Goal: Use online tool/utility: Use online tool/utility

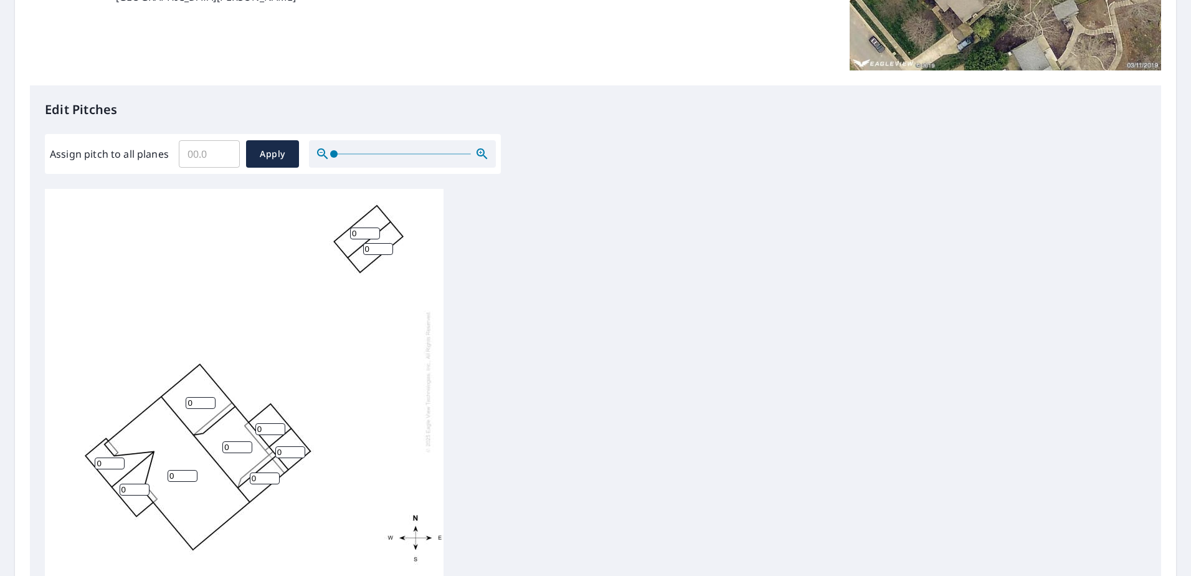
scroll to position [12, 0]
click at [109, 457] on input "0" at bounding box center [110, 463] width 30 height 12
type input "11"
drag, startPoint x: 128, startPoint y: 475, endPoint x: 121, endPoint y: 476, distance: 6.3
click at [121, 483] on input "0" at bounding box center [135, 489] width 30 height 12
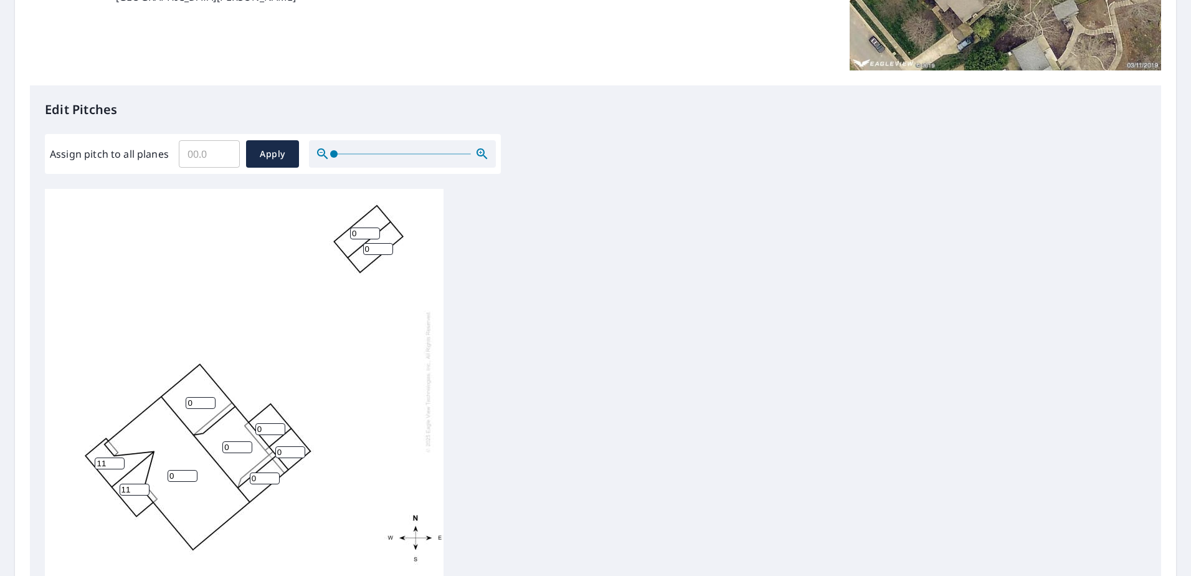
type input "11"
drag, startPoint x: 177, startPoint y: 465, endPoint x: 169, endPoint y: 465, distance: 7.5
click at [169, 470] on input "0" at bounding box center [183, 476] width 30 height 12
type input "6"
drag, startPoint x: 234, startPoint y: 438, endPoint x: 224, endPoint y: 435, distance: 10.9
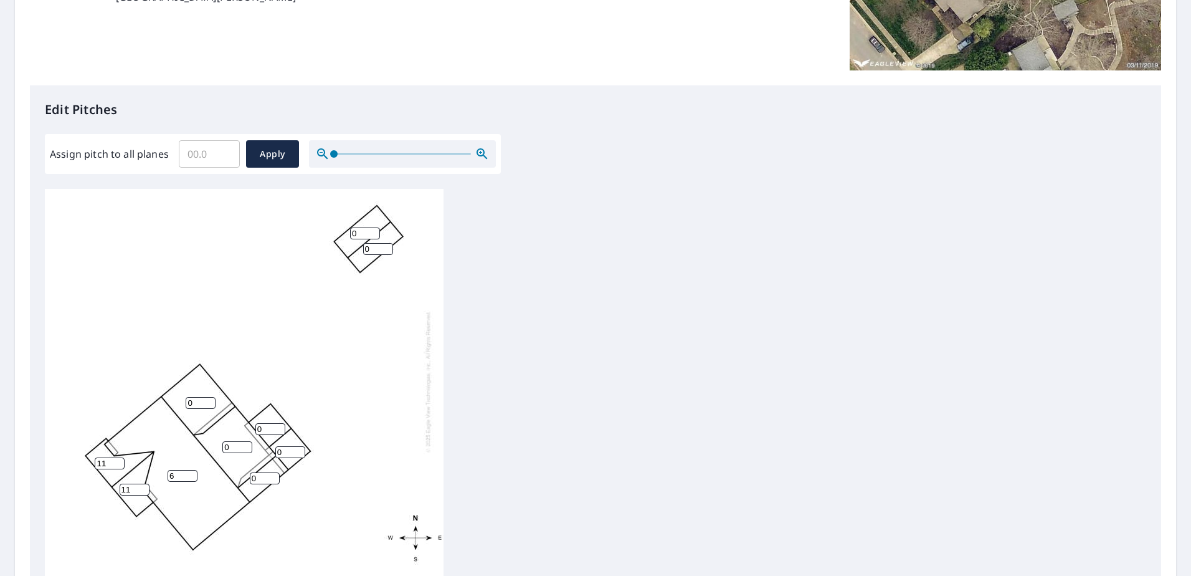
click at [224, 441] on input "0" at bounding box center [237, 447] width 30 height 12
type input "6"
drag, startPoint x: 195, startPoint y: 394, endPoint x: 188, endPoint y: 393, distance: 7.5
click at [188, 397] on input "0" at bounding box center [201, 403] width 30 height 12
type input "13"
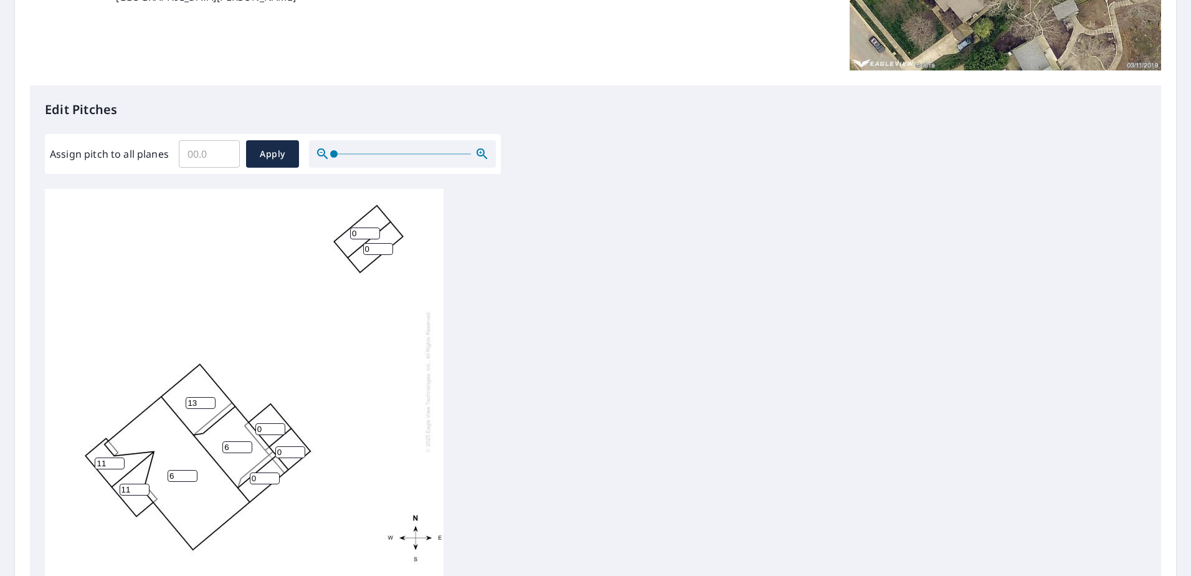
drag, startPoint x: 259, startPoint y: 465, endPoint x: 252, endPoint y: 465, distance: 7.5
click at [252, 472] on input "0" at bounding box center [265, 478] width 30 height 12
type input "13"
drag, startPoint x: 267, startPoint y: 420, endPoint x: 257, endPoint y: 420, distance: 9.3
click at [257, 423] on input "0" at bounding box center [270, 429] width 30 height 12
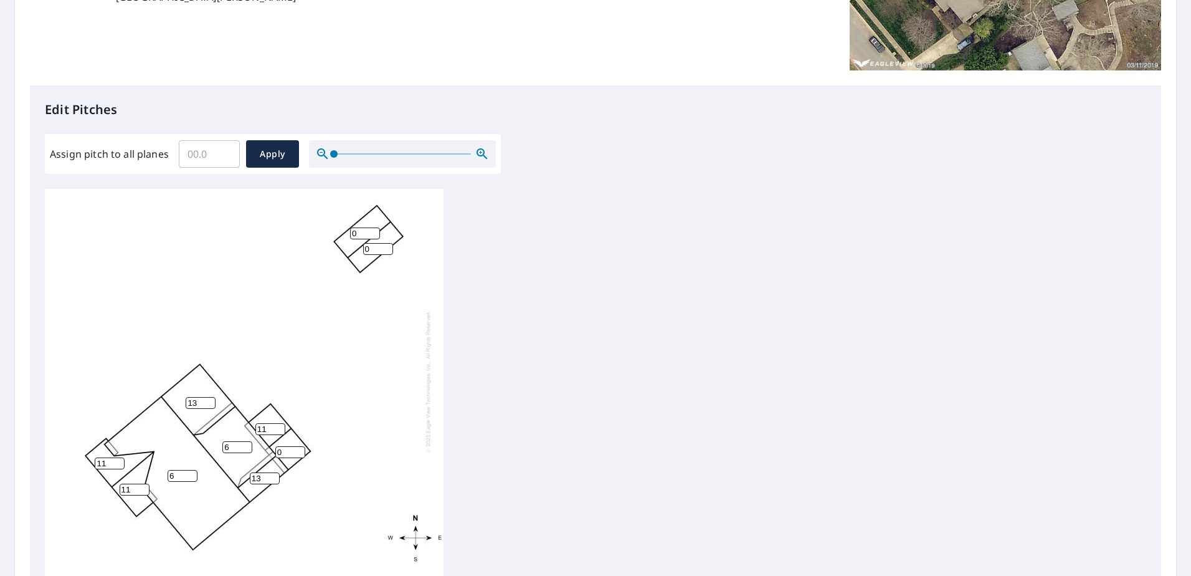
type input "11"
drag, startPoint x: 285, startPoint y: 439, endPoint x: 276, endPoint y: 440, distance: 9.4
click at [276, 446] on input "0" at bounding box center [290, 452] width 30 height 12
type input "11"
click at [494, 417] on div "6 6 13 11 11 0 13 11 0 11" at bounding box center [595, 384] width 1101 height 391
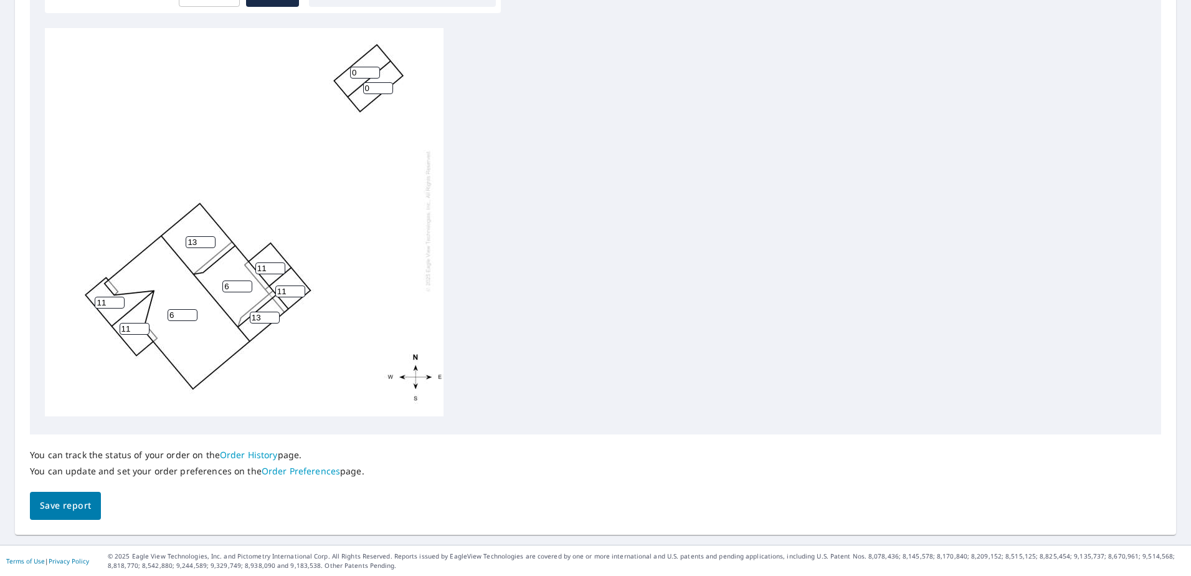
scroll to position [411, 0]
click at [71, 502] on span "Save report" at bounding box center [65, 505] width 51 height 16
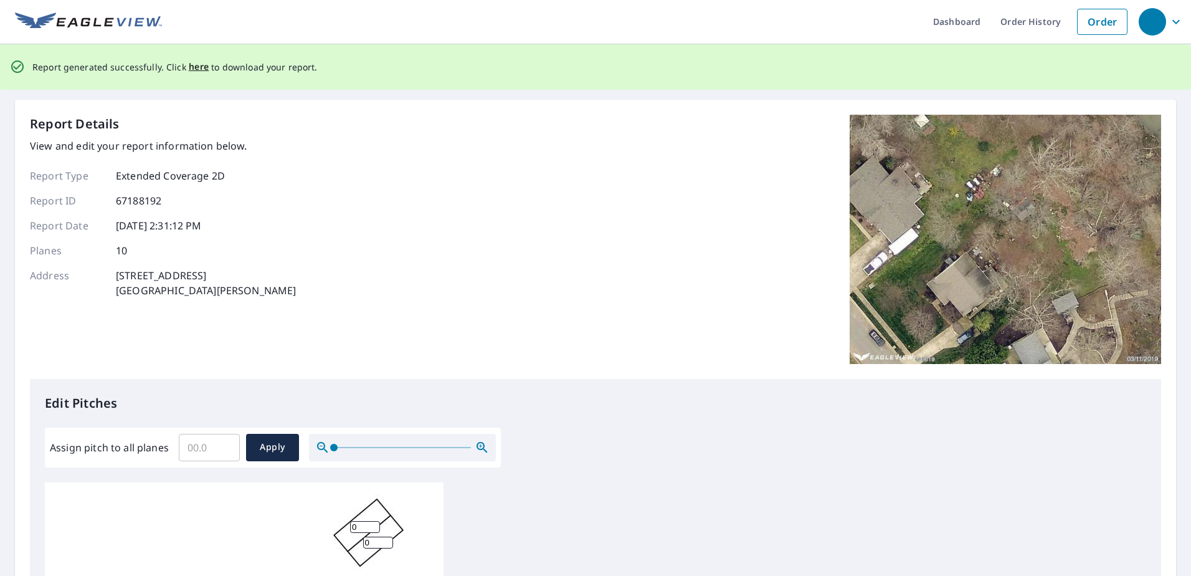
scroll to position [0, 0]
click at [197, 69] on span "here" at bounding box center [199, 68] width 21 height 16
